Goal: Information Seeking & Learning: Learn about a topic

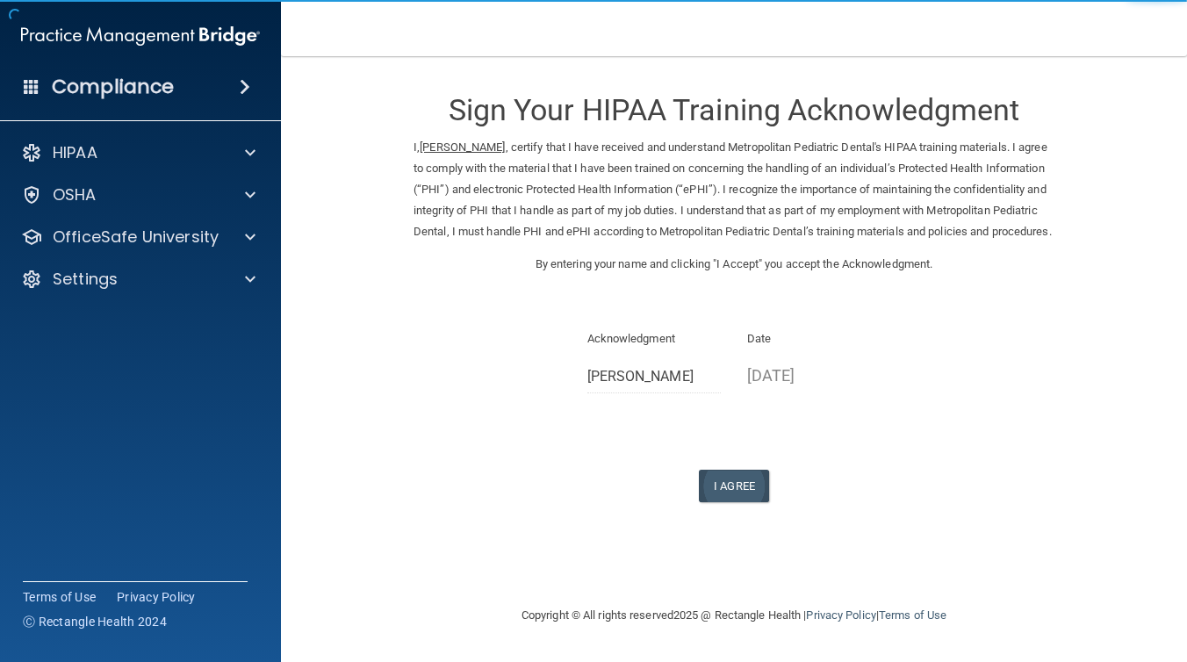
click at [728, 492] on button "I Agree" at bounding box center [734, 486] width 70 height 32
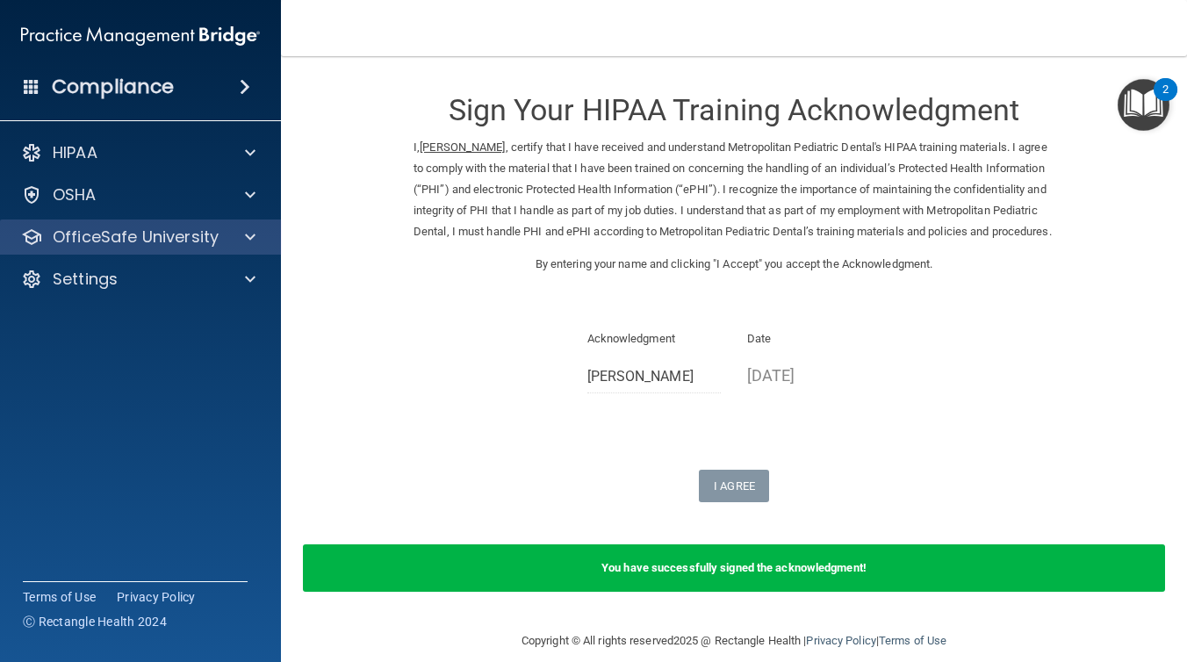
click at [250, 233] on span at bounding box center [250, 236] width 11 height 21
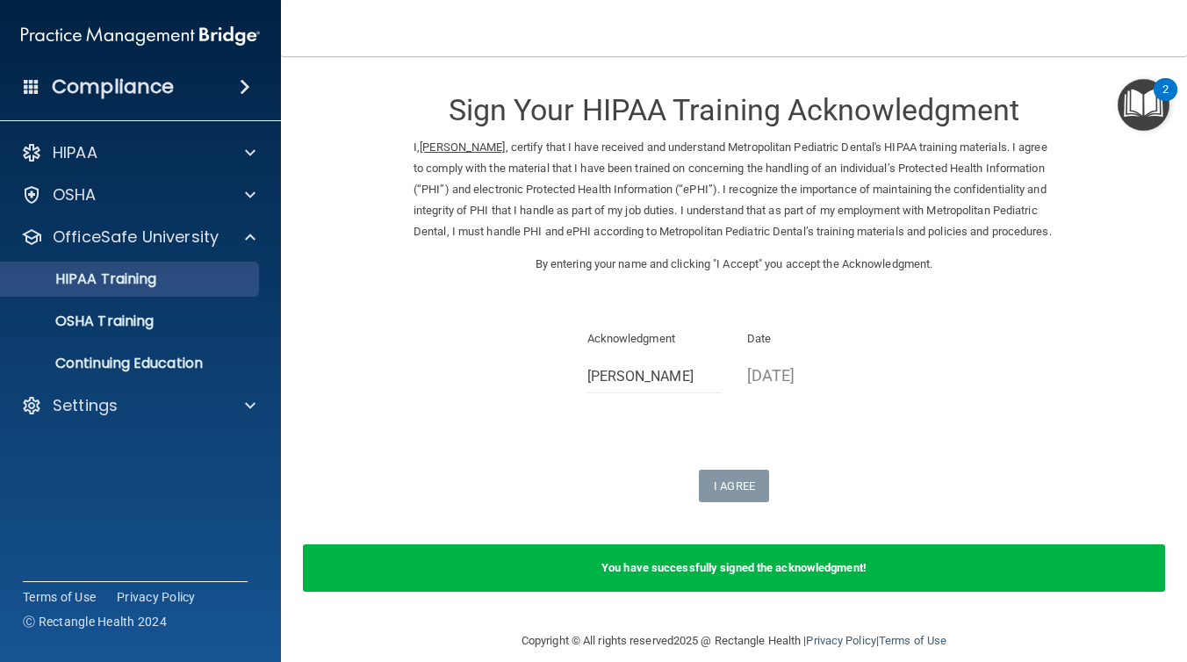
click at [156, 276] on p "HIPAA Training" at bounding box center [83, 279] width 145 height 18
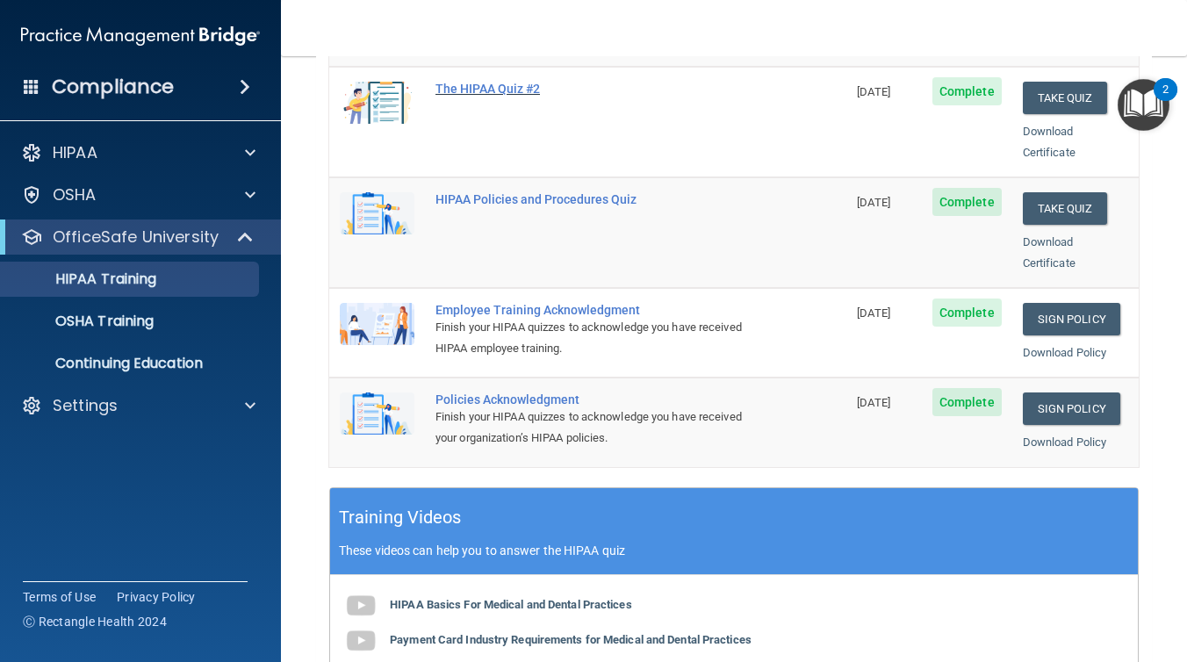
scroll to position [378, 0]
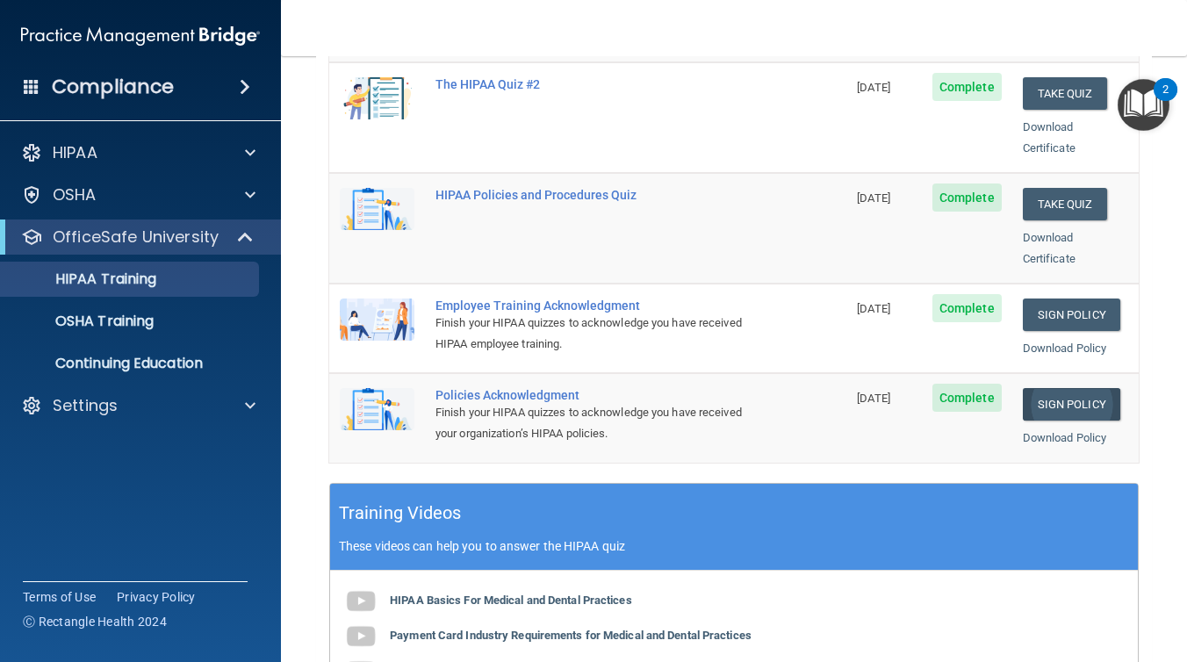
click at [1049, 388] on link "Sign Policy" at bounding box center [1071, 404] width 97 height 32
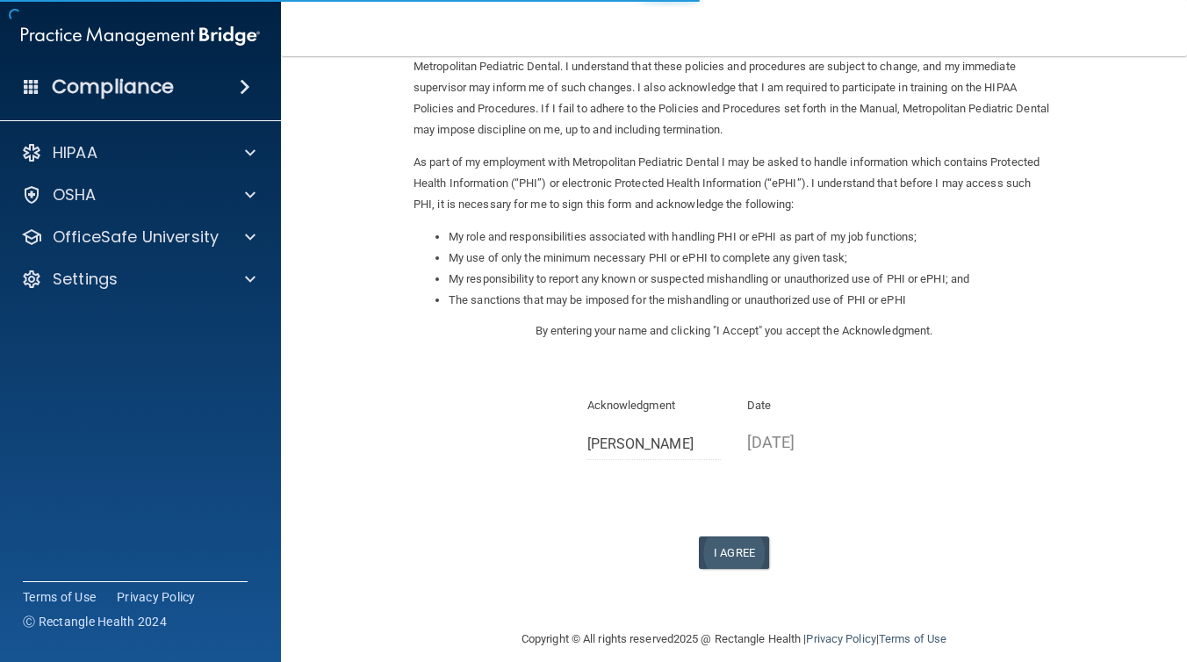
scroll to position [122, 0]
click at [721, 542] on button "I Agree" at bounding box center [734, 553] width 70 height 32
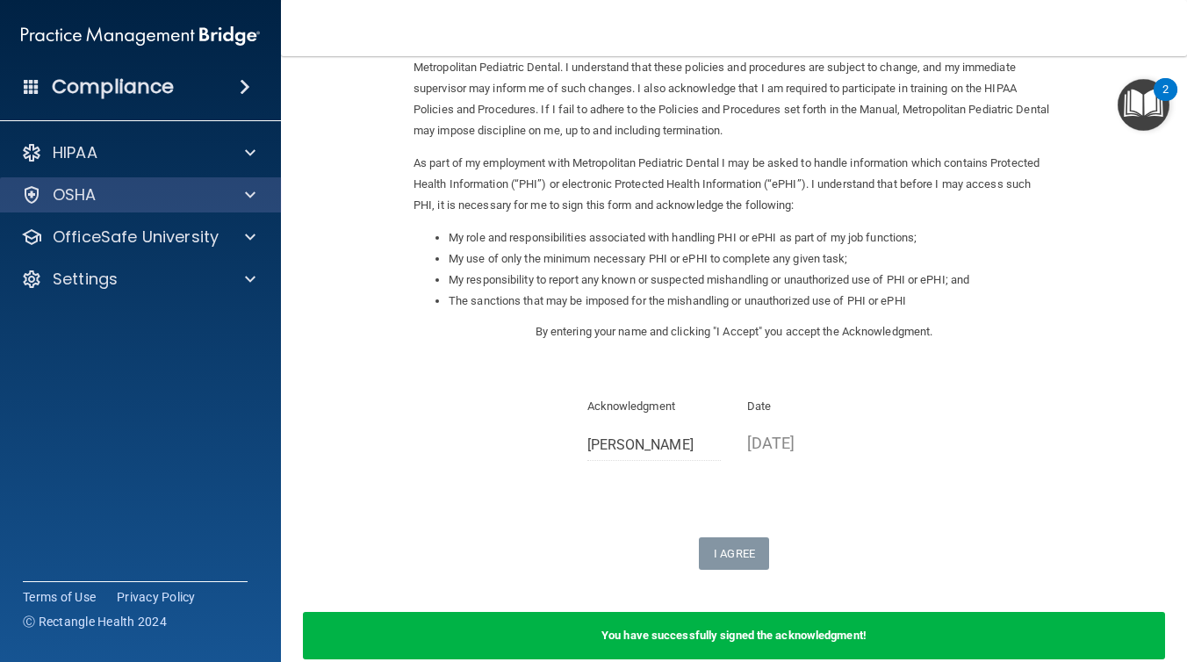
click at [233, 190] on div at bounding box center [248, 194] width 44 height 21
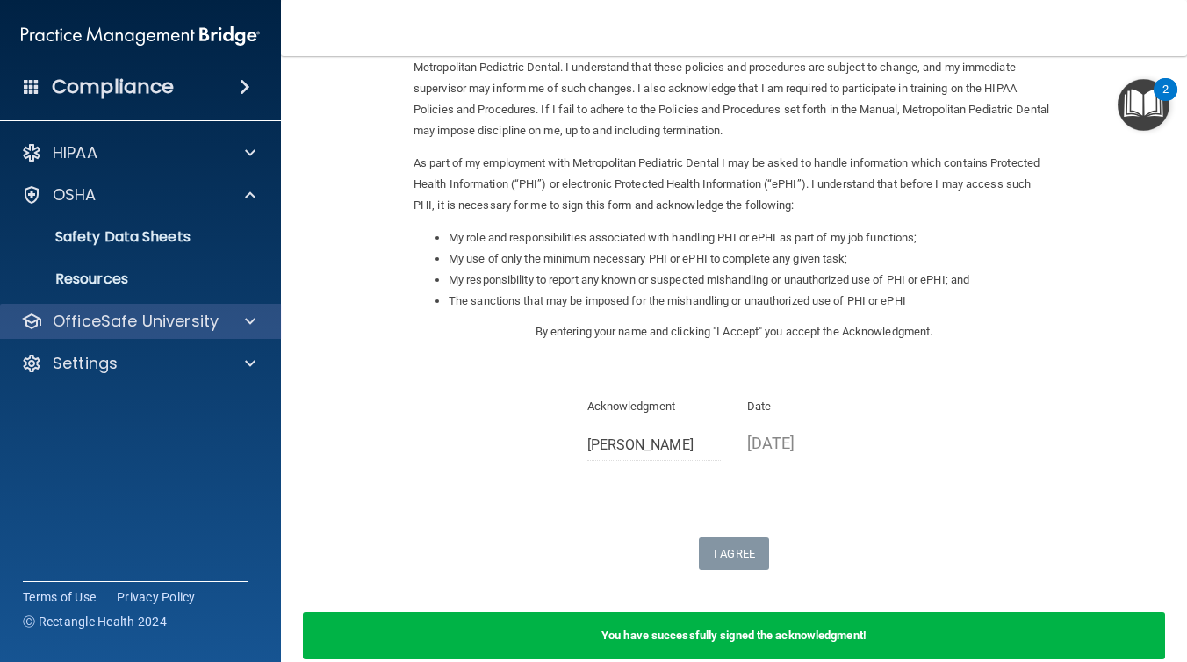
click at [237, 322] on div at bounding box center [248, 321] width 44 height 21
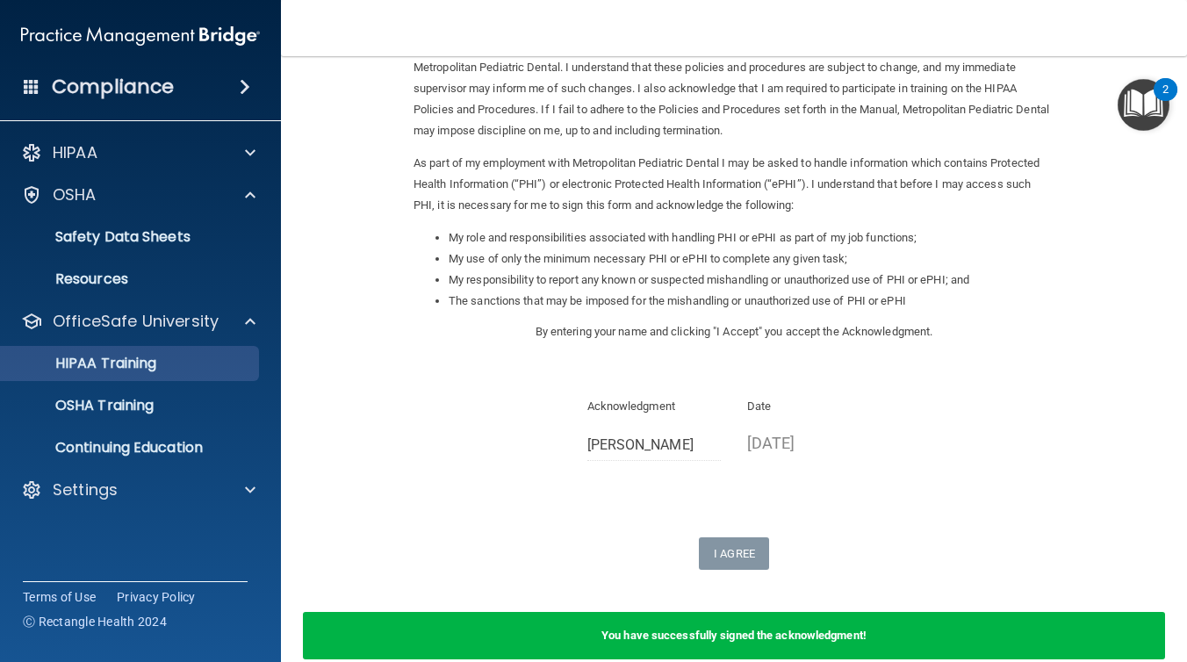
click at [210, 362] on div "HIPAA Training" at bounding box center [131, 364] width 240 height 18
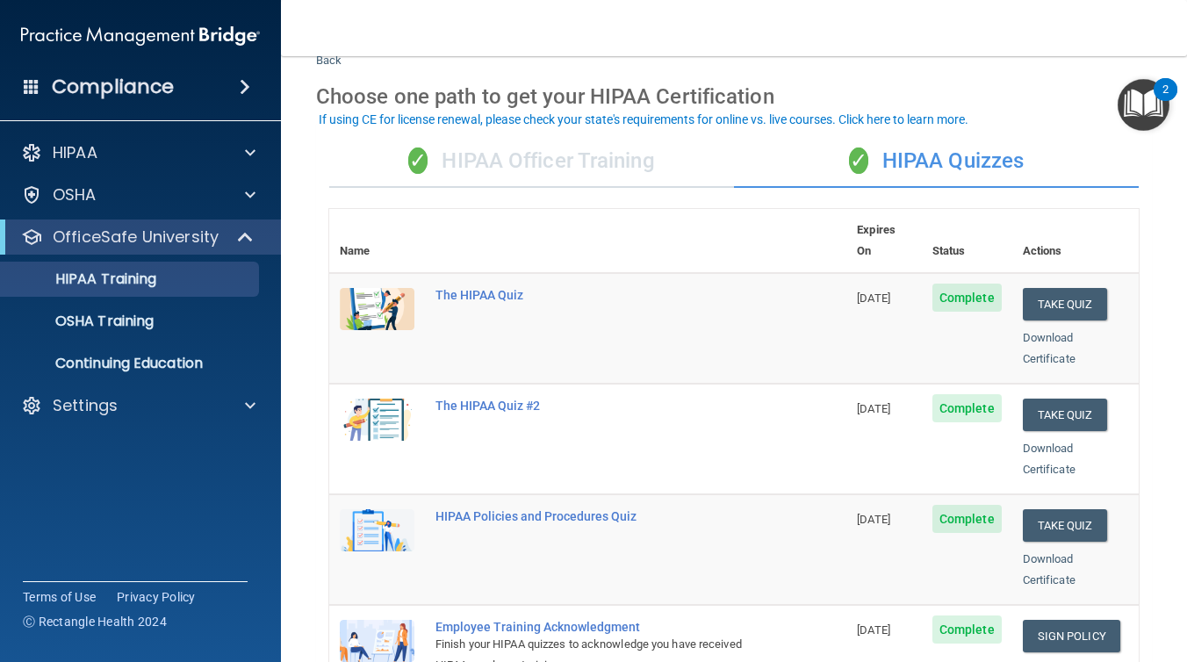
scroll to position [56, 0]
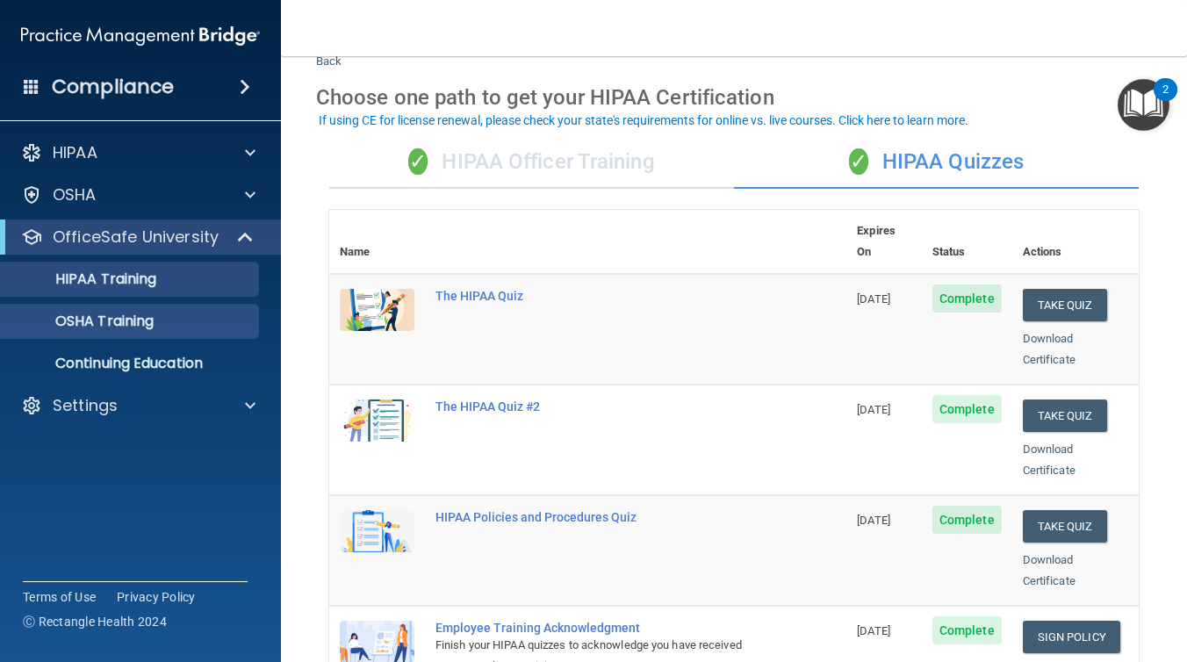
click at [139, 323] on p "OSHA Training" at bounding box center [82, 321] width 142 height 18
